Goal: Navigation & Orientation: Find specific page/section

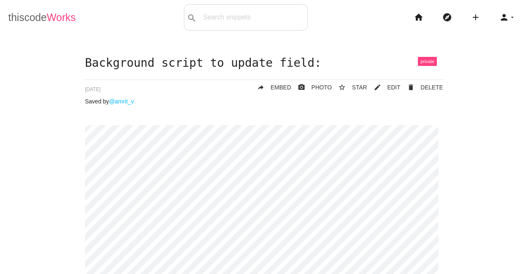
click at [35, 14] on link "thiscode Works" at bounding box center [42, 17] width 68 height 26
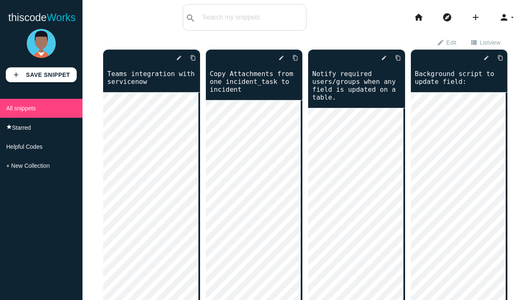
click at [39, 45] on img at bounding box center [41, 43] width 29 height 29
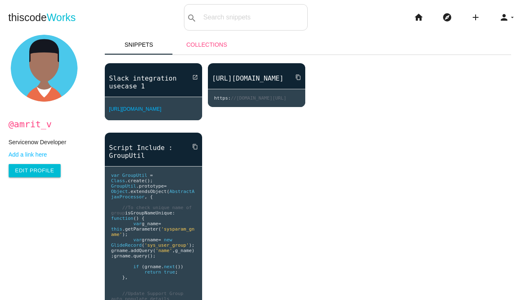
click at [203, 47] on link "Collections" at bounding box center [207, 45] width 68 height 20
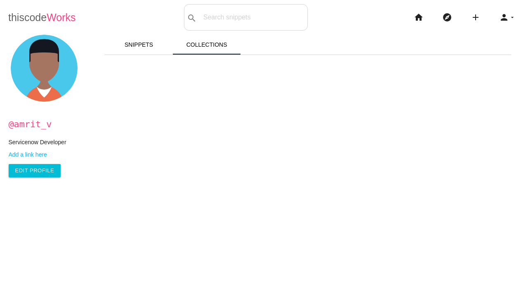
click at [43, 19] on link "thiscode Works" at bounding box center [42, 17] width 68 height 26
click at [146, 47] on link "Snippets" at bounding box center [139, 45] width 68 height 20
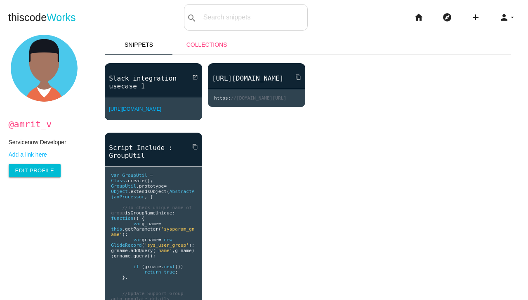
click at [211, 47] on link "Collections" at bounding box center [207, 45] width 68 height 20
